Goal: Information Seeking & Learning: Learn about a topic

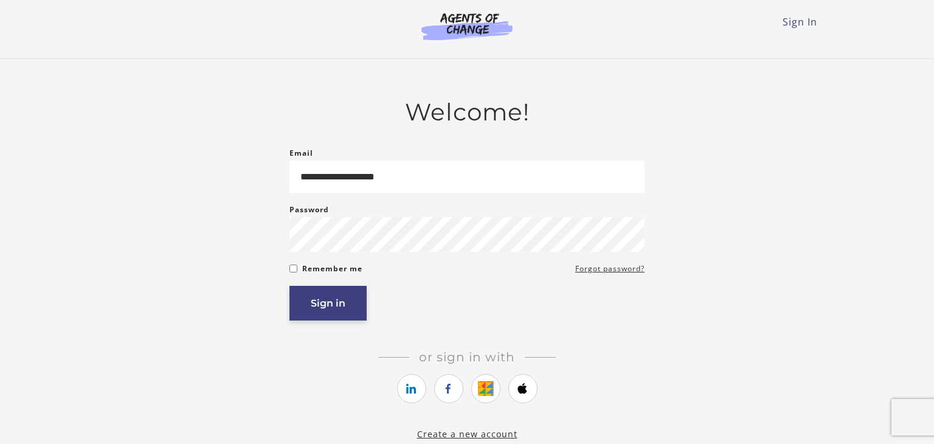
type input "**********"
click at [326, 312] on button "Sign in" at bounding box center [327, 303] width 77 height 35
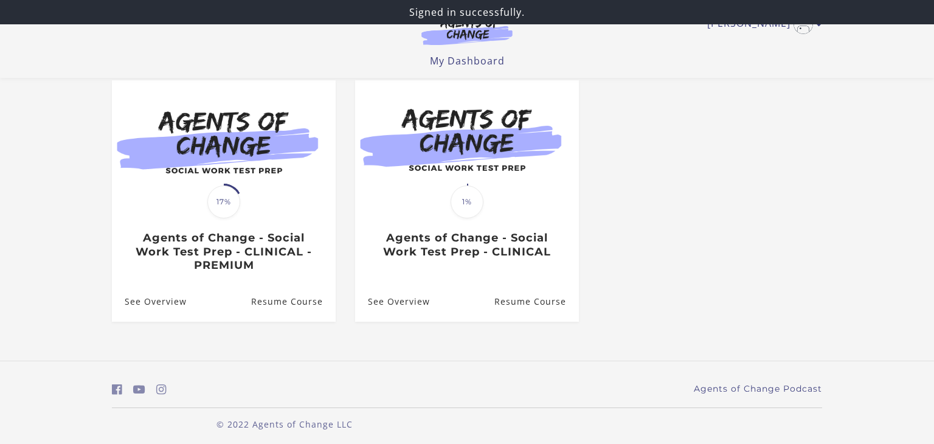
scroll to position [115, 0]
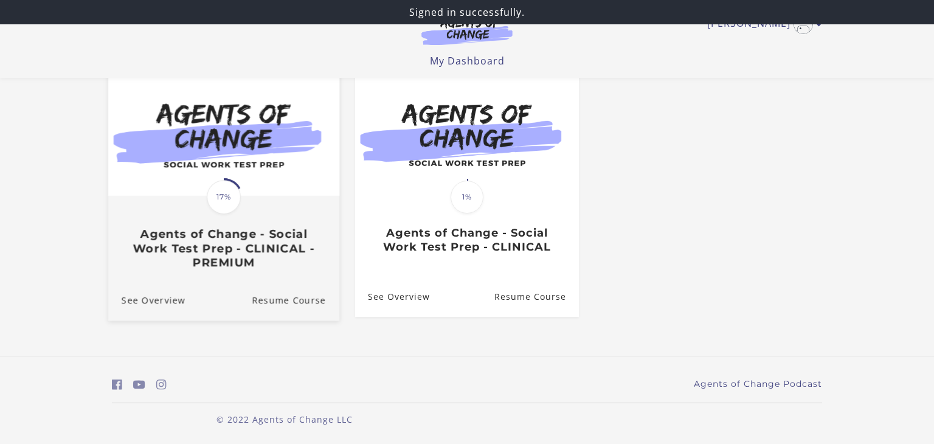
click at [267, 263] on h3 "Agents of Change - Social Work Test Prep - CLINICAL - PREMIUM" at bounding box center [224, 248] width 204 height 43
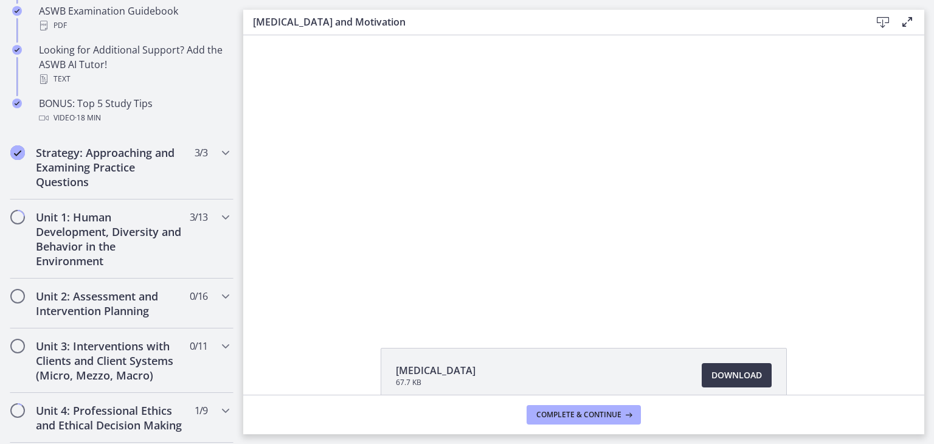
scroll to position [644, 0]
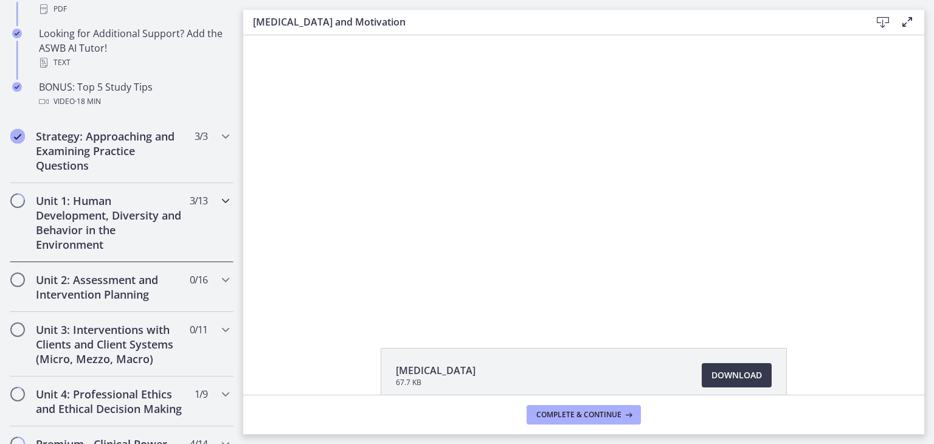
click at [224, 202] on icon "Chapters" at bounding box center [225, 200] width 15 height 15
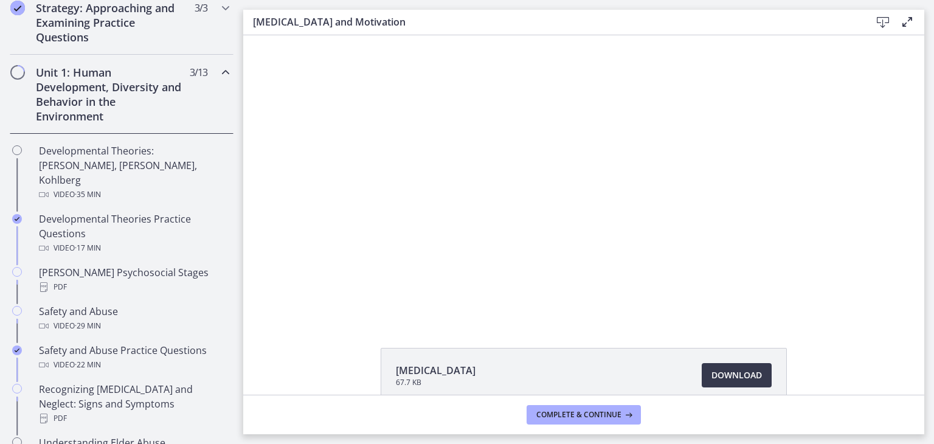
scroll to position [289, 0]
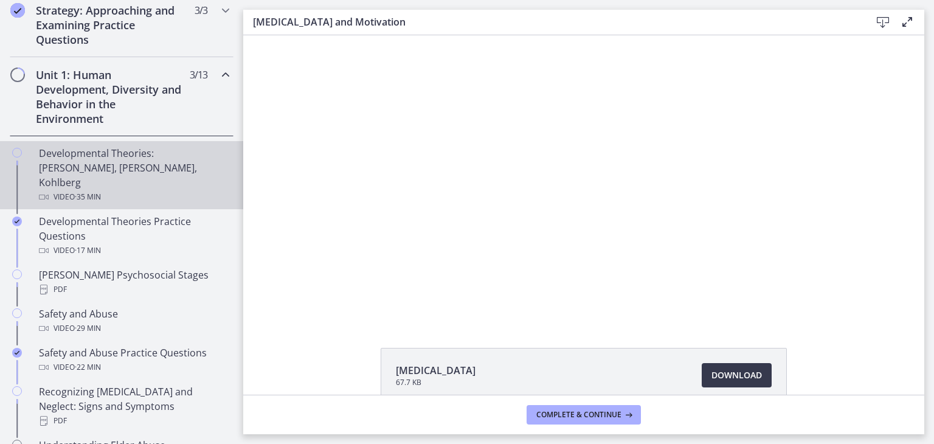
click at [186, 156] on div "Developmental Theories: [PERSON_NAME], [PERSON_NAME], Kohlberg Video · 35 min" at bounding box center [134, 175] width 190 height 58
